Goal: Check status: Check status

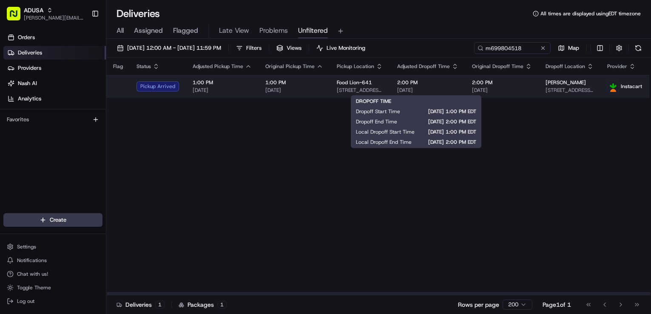
click at [448, 87] on span "[DATE]" at bounding box center [427, 90] width 61 height 7
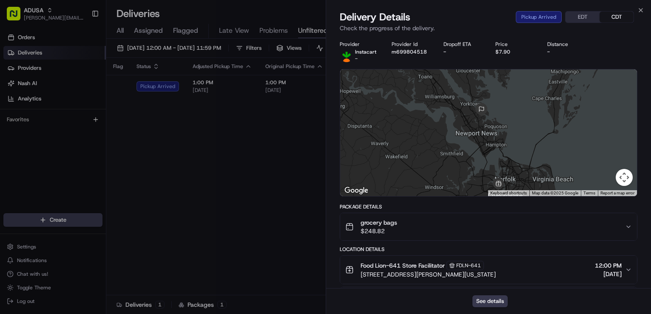
drag, startPoint x: 427, startPoint y: 117, endPoint x: 463, endPoint y: 158, distance: 54.6
click at [428, 142] on div at bounding box center [488, 132] width 297 height 127
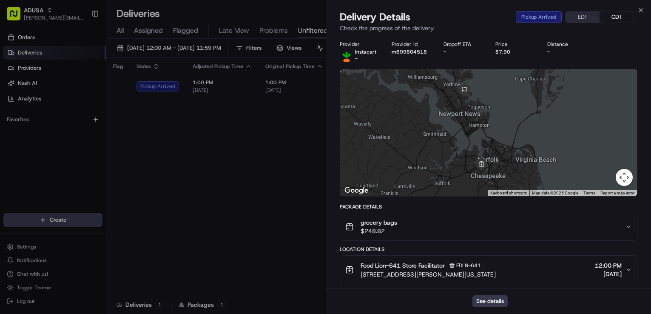
drag, startPoint x: 482, startPoint y: 166, endPoint x: 461, endPoint y: 139, distance: 34.0
click at [461, 139] on div at bounding box center [488, 132] width 297 height 127
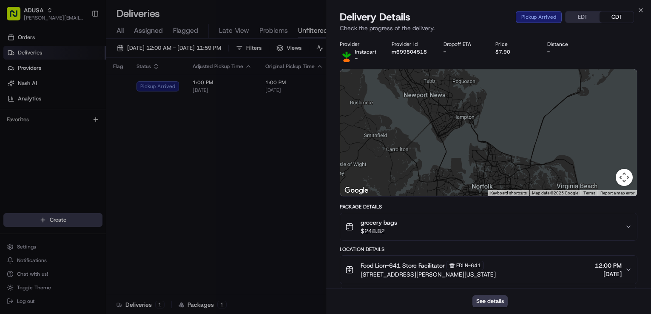
drag, startPoint x: 494, startPoint y: 140, endPoint x: 489, endPoint y: 125, distance: 16.1
click at [489, 125] on div at bounding box center [488, 132] width 297 height 127
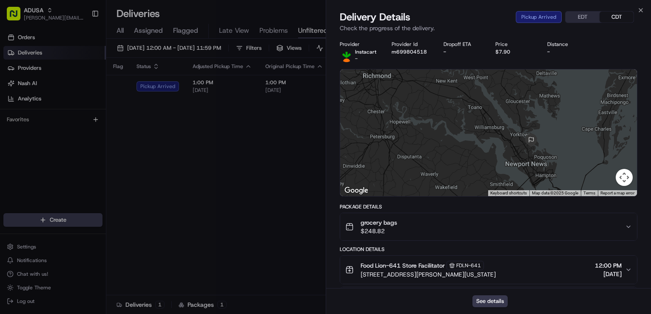
drag, startPoint x: 499, startPoint y: 141, endPoint x: 565, endPoint y: 192, distance: 83.7
click at [565, 192] on div "Keyboard shortcuts Map Data Map data ©2025 Google Map data ©2025 Google 10 km C…" at bounding box center [488, 132] width 297 height 127
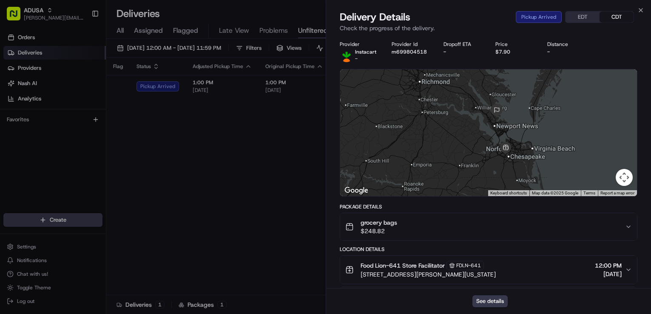
drag, startPoint x: 558, startPoint y: 162, endPoint x: 510, endPoint y: 123, distance: 61.8
click at [509, 122] on div at bounding box center [488, 132] width 297 height 127
click at [539, 143] on div at bounding box center [488, 132] width 297 height 127
click at [517, 143] on div at bounding box center [488, 132] width 297 height 127
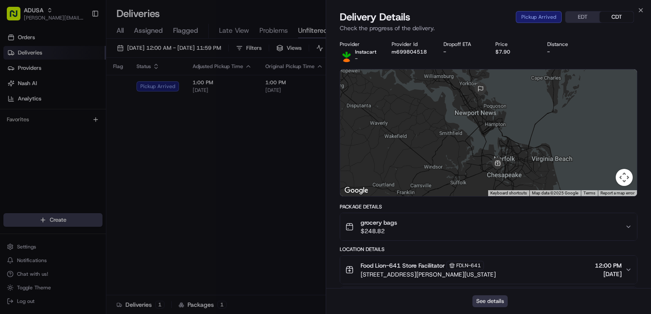
click at [495, 299] on button "See details" at bounding box center [490, 301] width 35 height 12
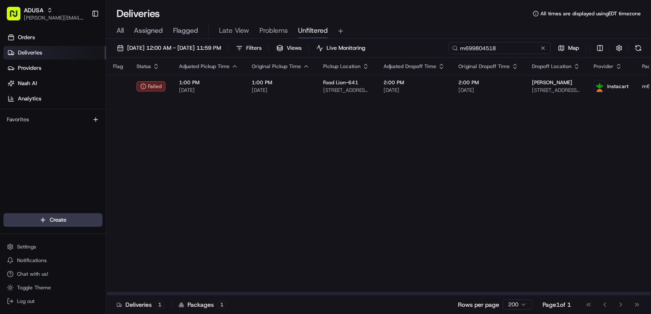
drag, startPoint x: 526, startPoint y: 46, endPoint x: 438, endPoint y: 54, distance: 88.1
click at [439, 54] on div "08/01/2025 12:00 AM - 08/23/2025 11:59 PM Filters Views Live Monitoring m699804…" at bounding box center [378, 50] width 545 height 16
paste input "647307"
type input "m699647307"
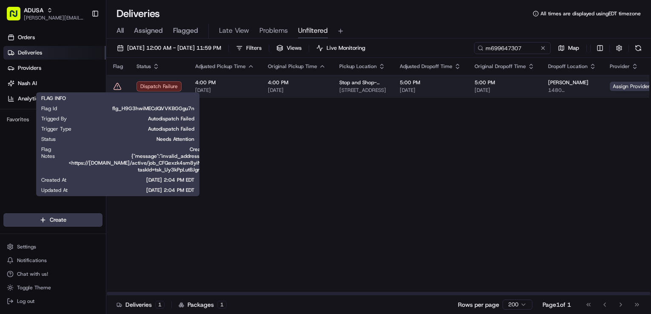
click at [117, 86] on icon at bounding box center [117, 86] width 0 height 1
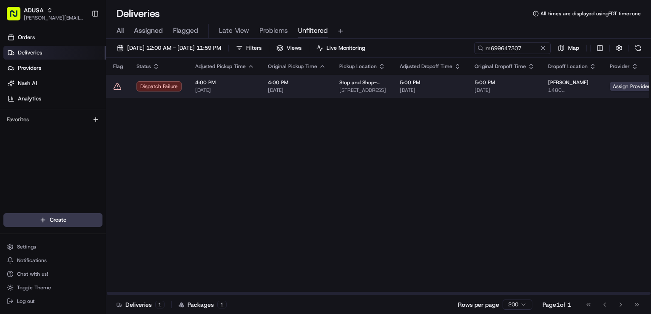
click at [333, 85] on td "Stop and Shop-2593 961 E 174th St, Bronx, NY 10460, US" at bounding box center [363, 86] width 60 height 23
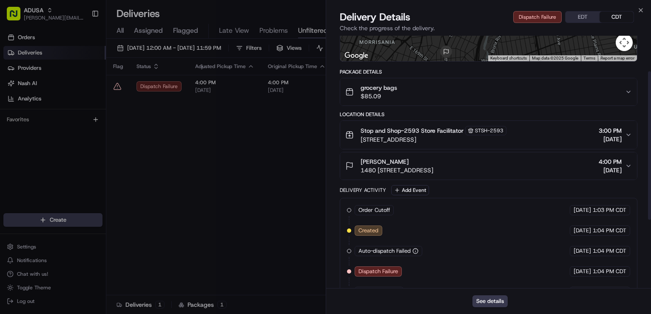
scroll to position [49, 0]
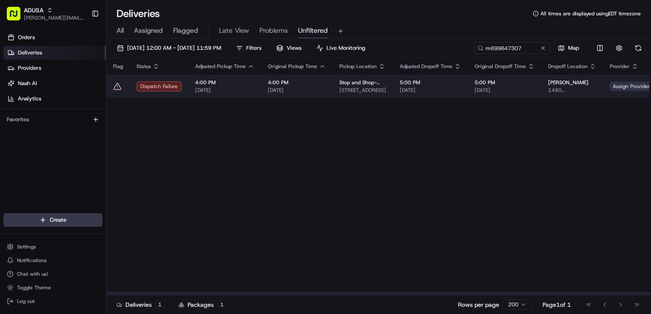
click at [620, 86] on span "Assign Provider" at bounding box center [631, 86] width 43 height 9
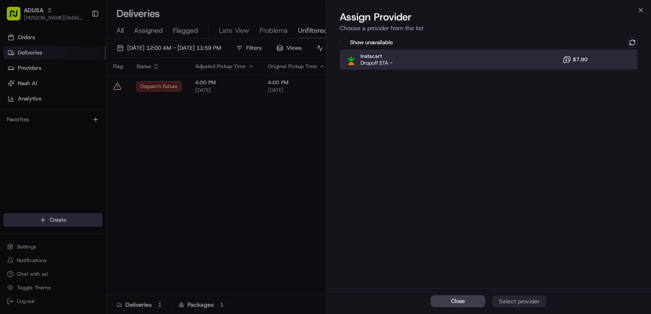
click at [622, 53] on div "Instacart Dropoff ETA - $7.90" at bounding box center [489, 59] width 298 height 20
click at [530, 303] on div "Assign Provider" at bounding box center [520, 301] width 42 height 9
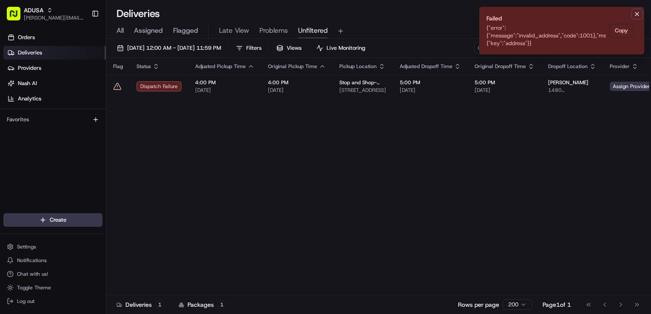
click at [637, 15] on icon "Notifications (F8)" at bounding box center [637, 14] width 7 height 7
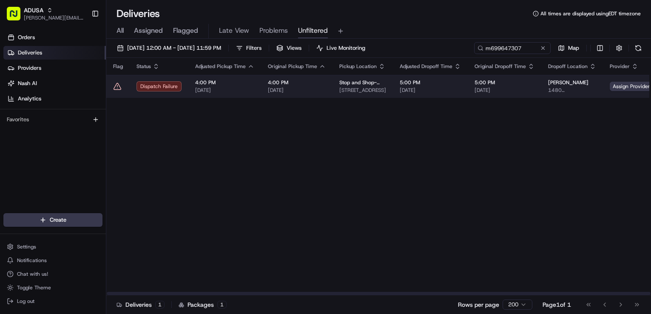
click at [326, 81] on td "4:00 PM 08/23/2025" at bounding box center [296, 86] width 71 height 23
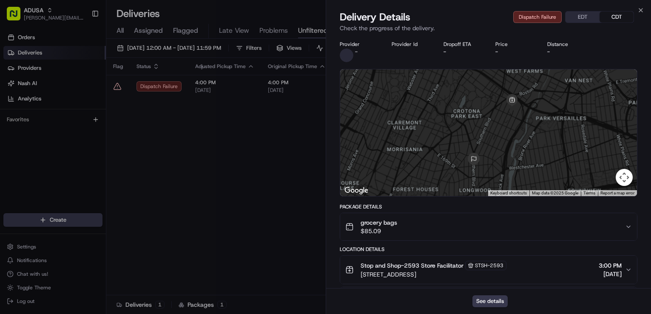
drag, startPoint x: 540, startPoint y: 166, endPoint x: 520, endPoint y: 150, distance: 26.4
click at [520, 150] on div at bounding box center [488, 132] width 297 height 127
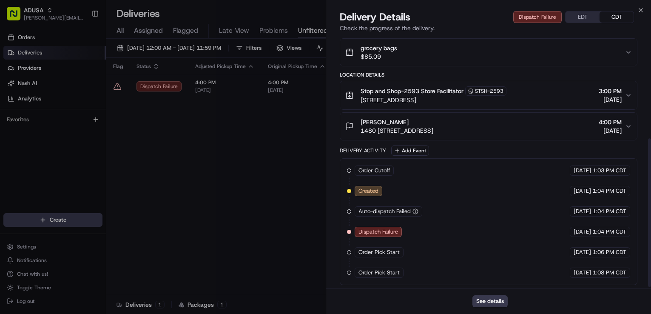
scroll to position [177, 0]
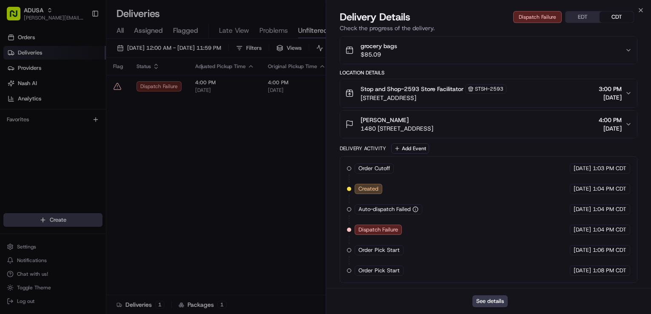
click at [613, 120] on span "4:00 PM" at bounding box center [610, 120] width 23 height 9
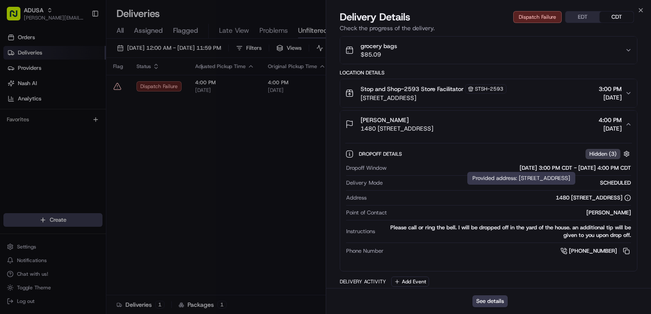
drag, startPoint x: 423, startPoint y: 198, endPoint x: 449, endPoint y: 199, distance: 26.4
click at [449, 199] on div "1480 LOUIS NIC1C) BLVD House, The Bronx, NY 10459, USA" at bounding box center [501, 198] width 262 height 8
drag, startPoint x: 500, startPoint y: 198, endPoint x: 519, endPoint y: 200, distance: 19.3
click at [556, 200] on div "1480 LOUIS NIC1C) BLVD House, The Bronx, NY 10459, USA" at bounding box center [593, 198] width 75 height 8
copy div "NIC1C)"
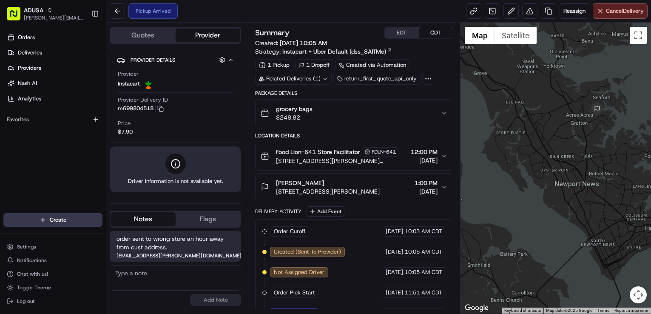
drag, startPoint x: 584, startPoint y: 129, endPoint x: 611, endPoint y: 132, distance: 27.4
click at [611, 132] on div at bounding box center [556, 168] width 191 height 291
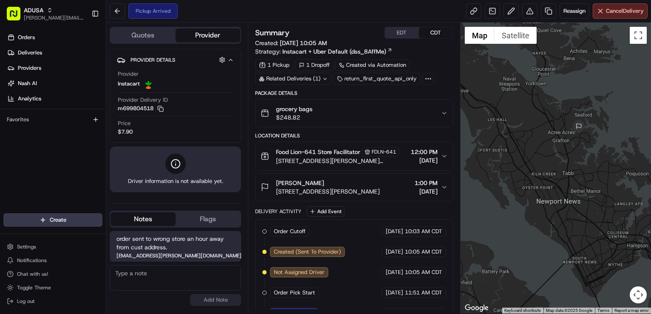
drag, startPoint x: 611, startPoint y: 132, endPoint x: 592, endPoint y: 154, distance: 29.2
click at [592, 154] on div at bounding box center [556, 168] width 191 height 291
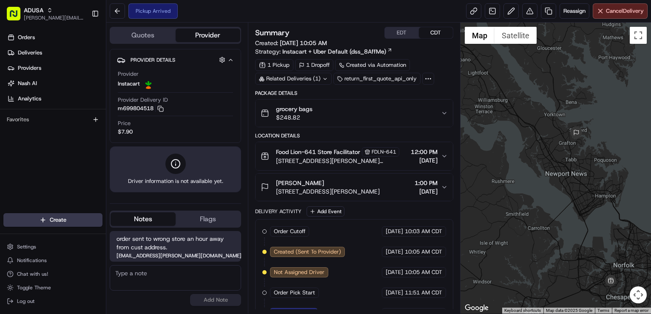
drag, startPoint x: 587, startPoint y: 145, endPoint x: 578, endPoint y: 146, distance: 8.6
click at [579, 146] on div at bounding box center [556, 168] width 191 height 291
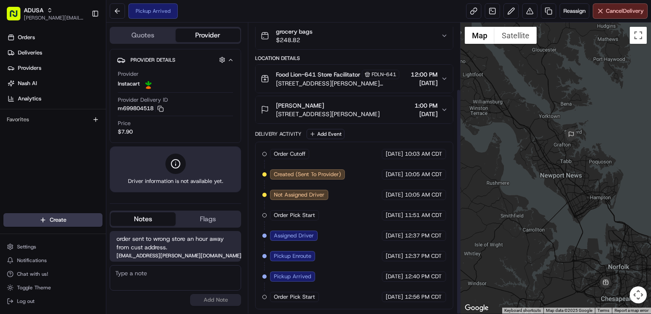
scroll to position [85, 0]
